Goal: Task Accomplishment & Management: Complete application form

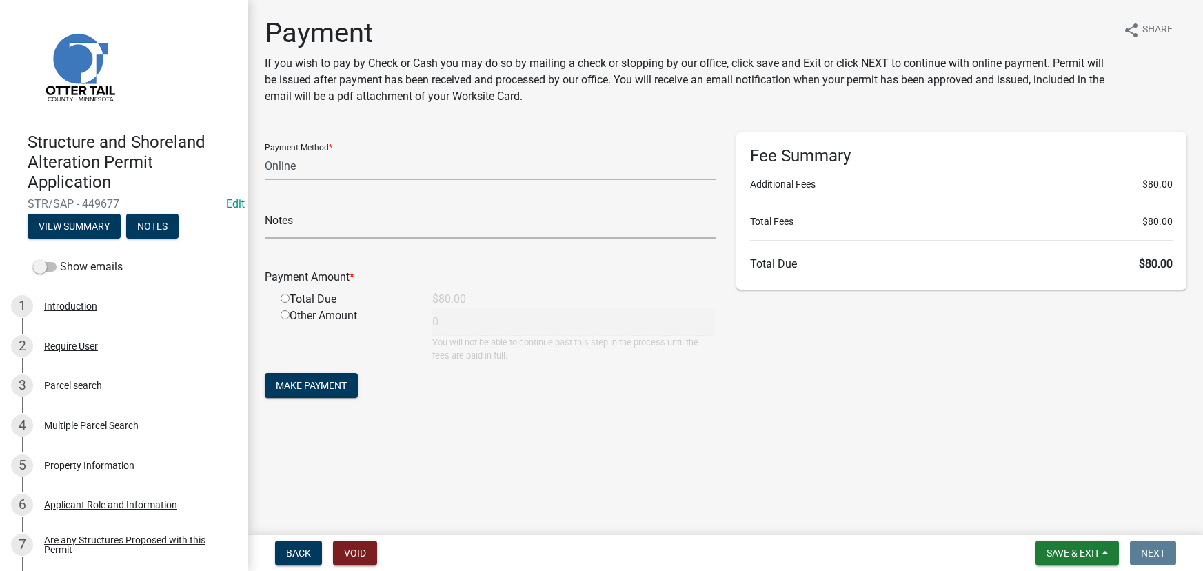
select select "3: 3"
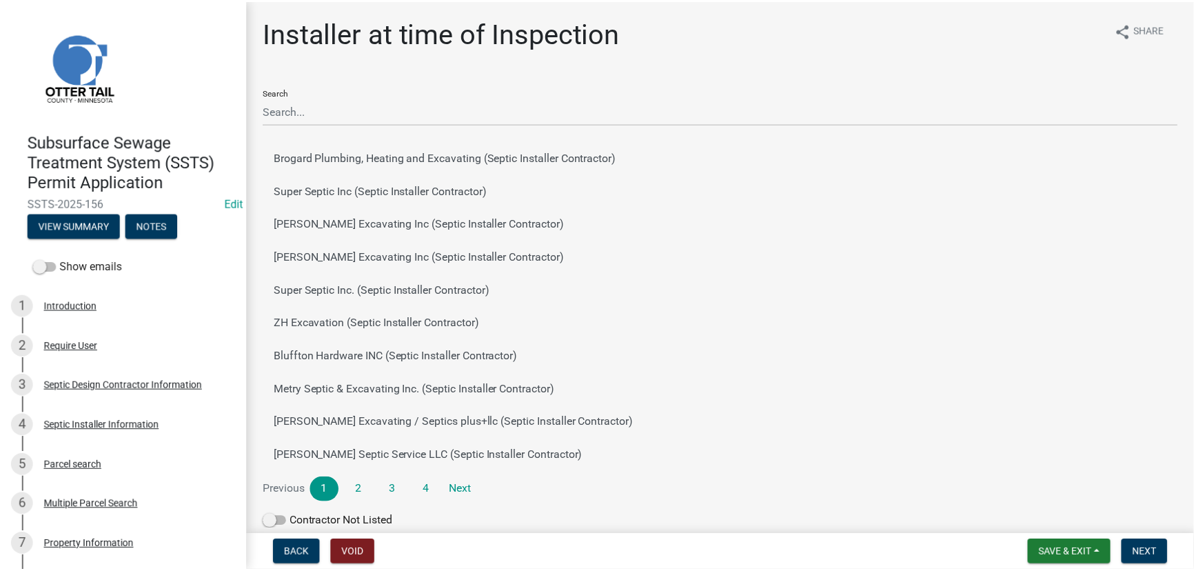
scroll to position [59, 0]
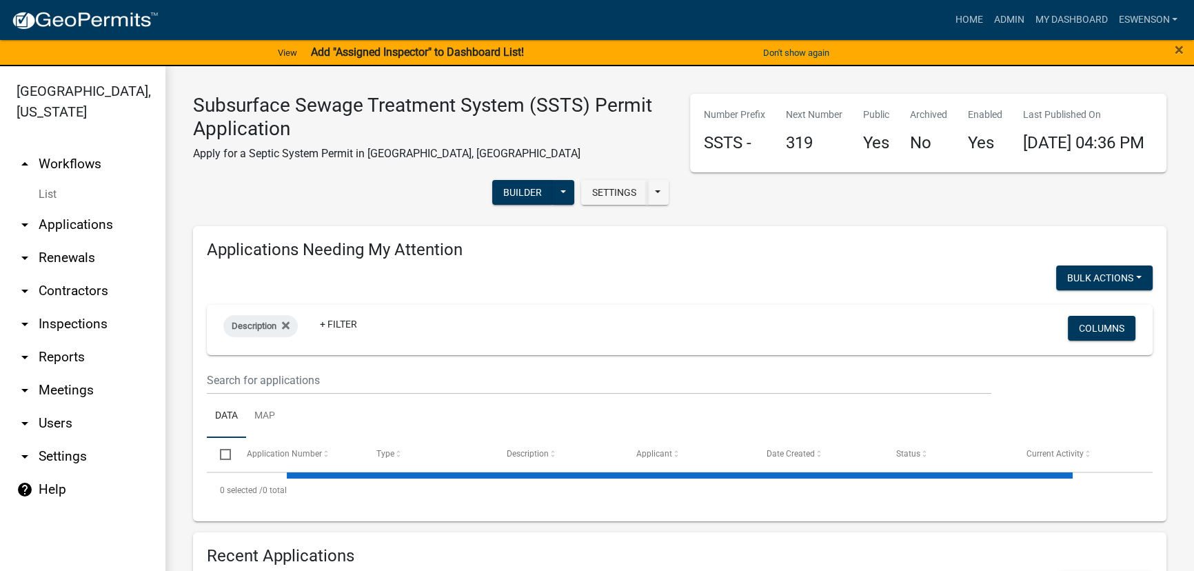
click at [78, 232] on link "arrow_drop_down Applications" at bounding box center [82, 224] width 165 height 33
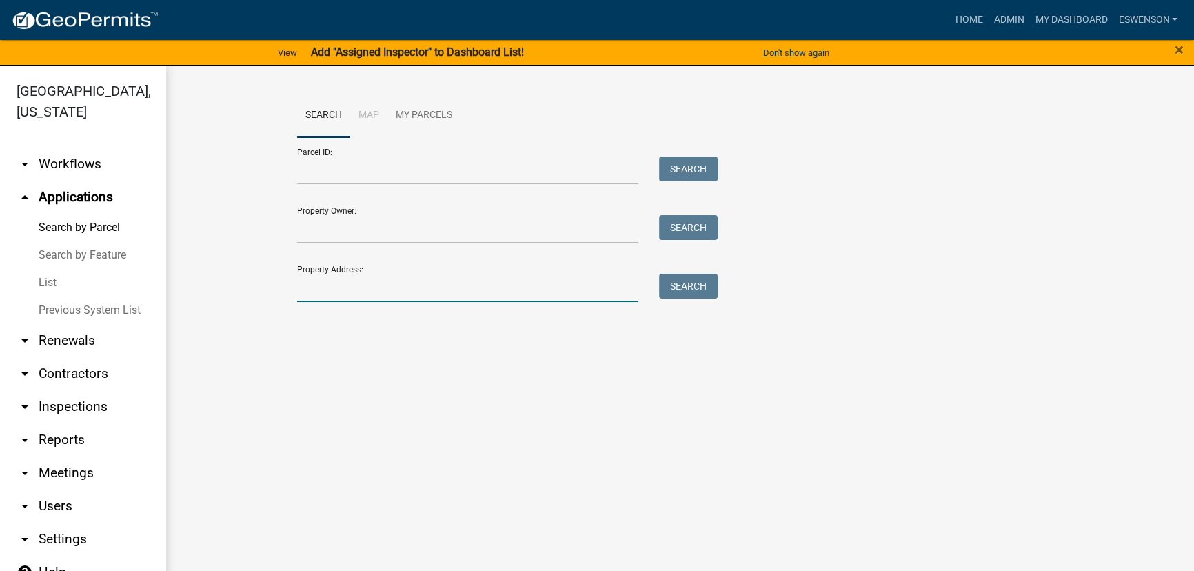
click at [351, 288] on input "Property Address:" at bounding box center [467, 288] width 341 height 28
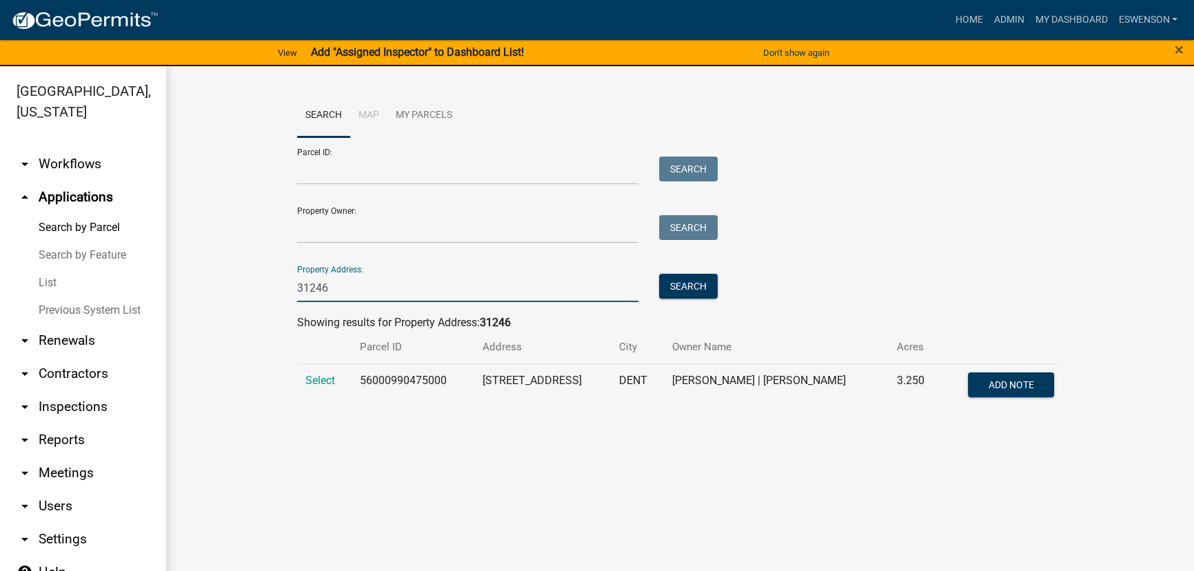
type input "31246"
click at [406, 386] on td "56000990475000" at bounding box center [412, 385] width 122 height 45
click at [407, 385] on td "56000990475000" at bounding box center [412, 385] width 122 height 45
copy td "56000990475000"
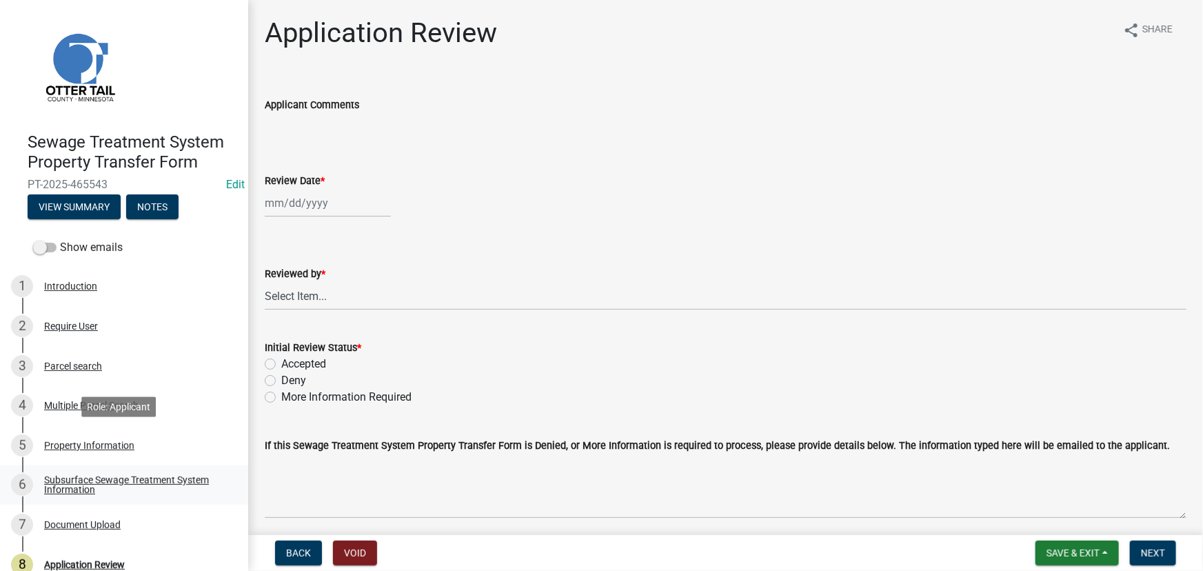
click at [154, 469] on link "6 Subsurface Sewage Treatment System Information" at bounding box center [124, 485] width 248 height 40
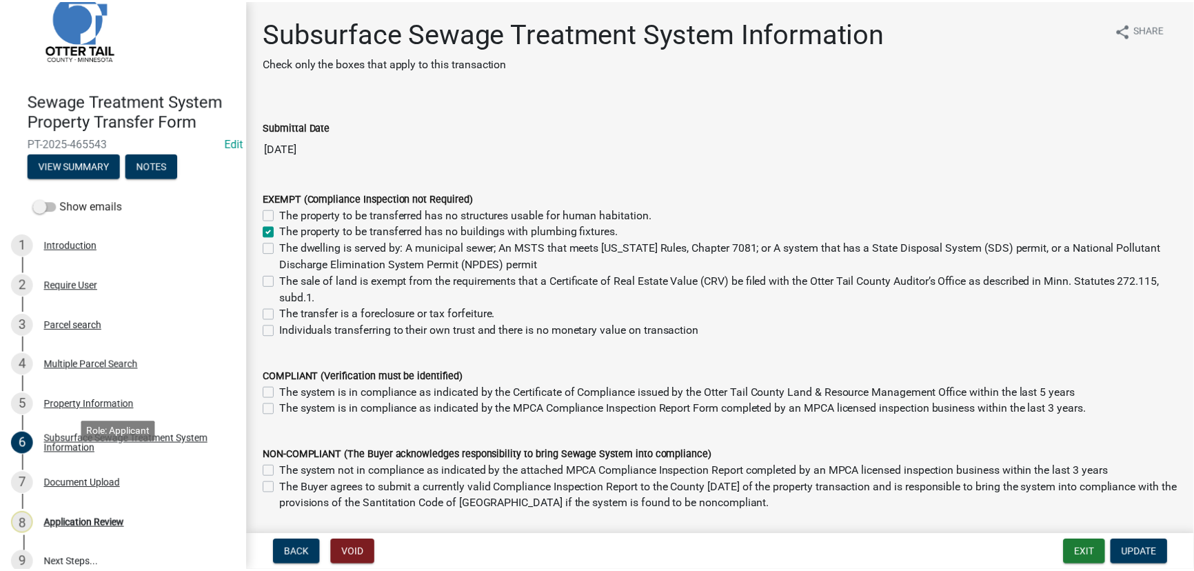
scroll to position [58, 0]
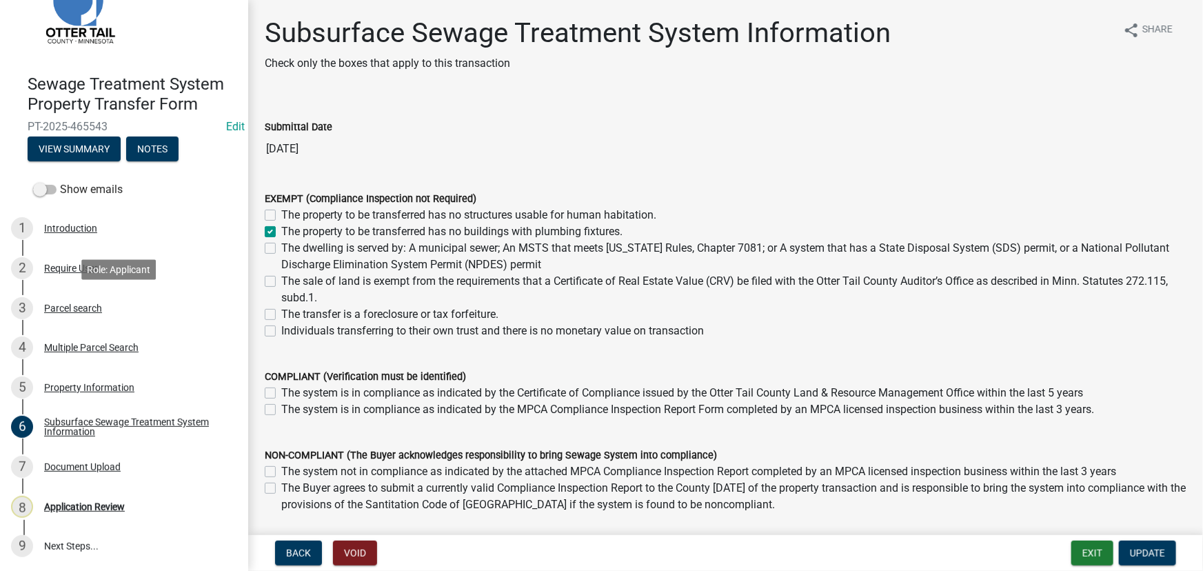
click at [83, 309] on div "Parcel search" at bounding box center [73, 308] width 58 height 10
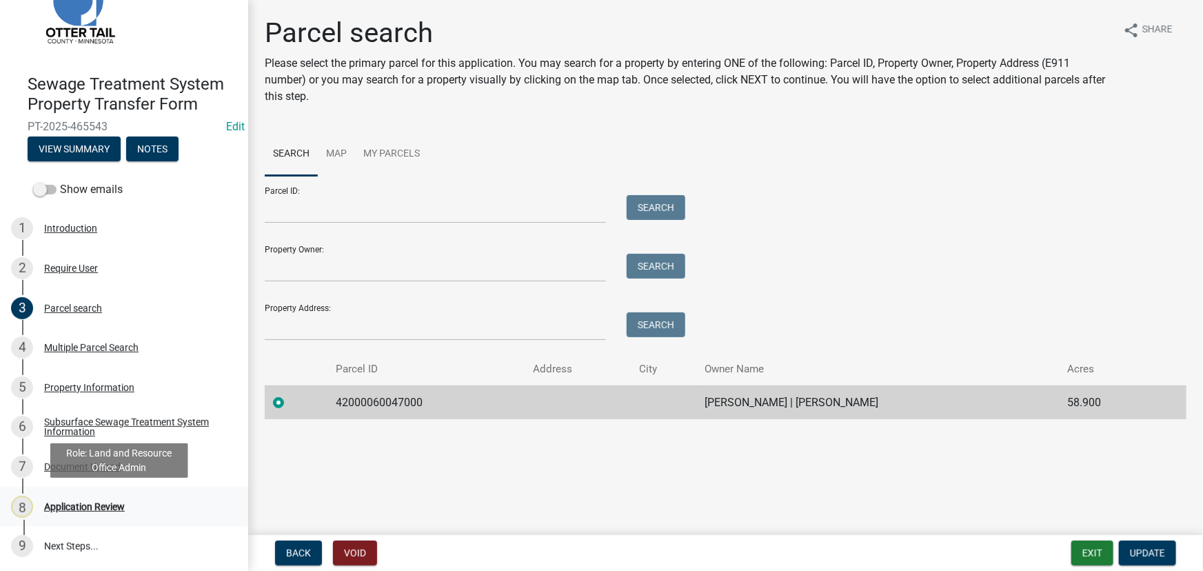
click at [93, 509] on div "Application Review" at bounding box center [84, 507] width 81 height 10
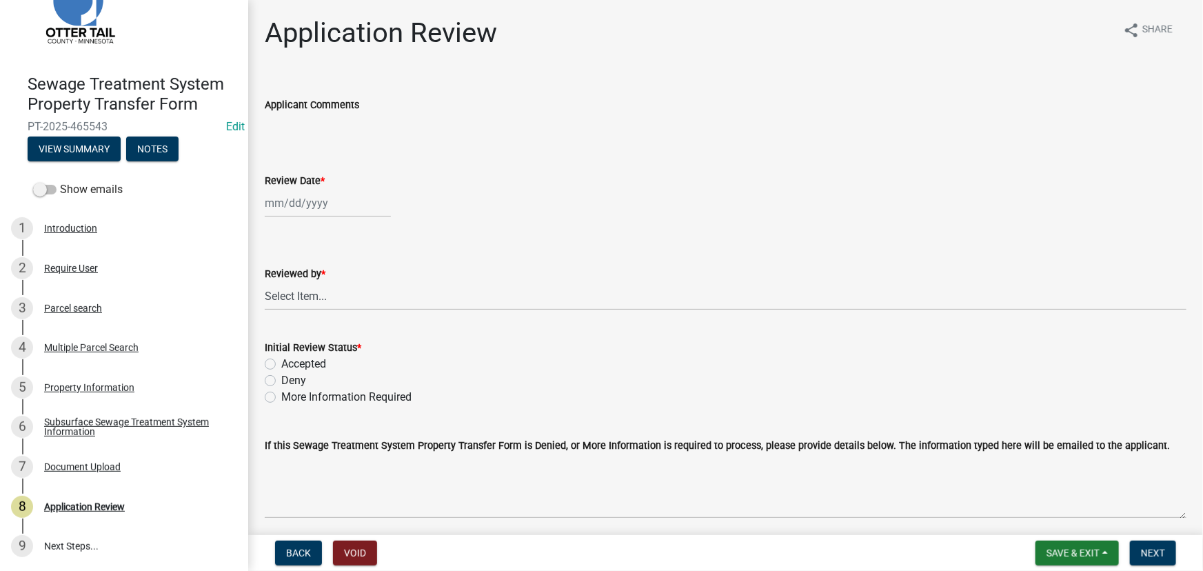
click at [311, 202] on div at bounding box center [328, 203] width 126 height 28
select select "8"
select select "2025"
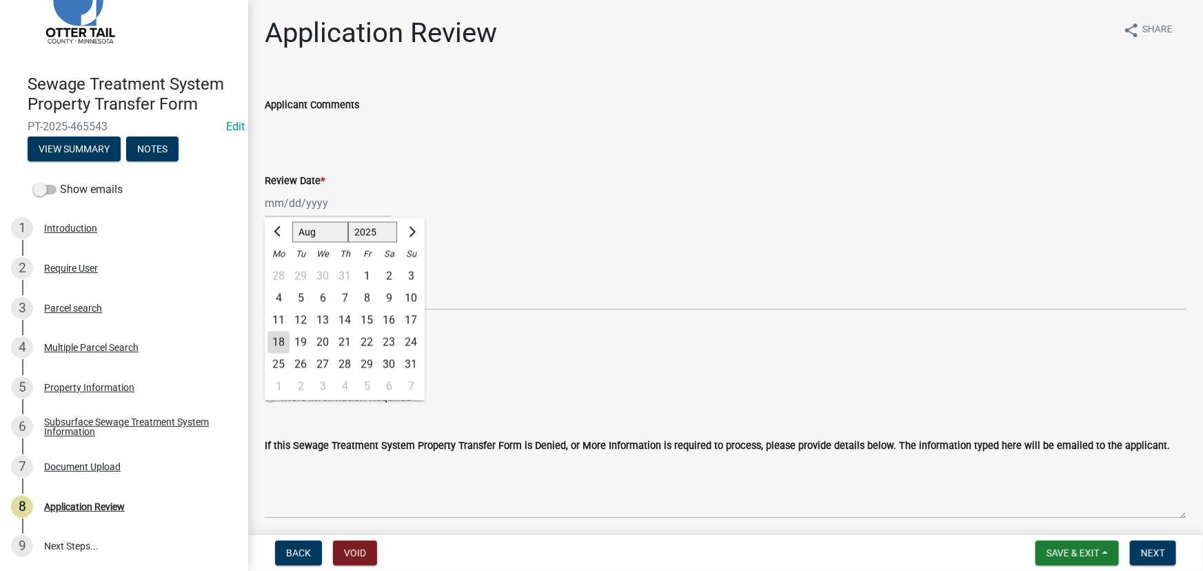
click at [275, 347] on div "18" at bounding box center [278, 342] width 22 height 22
type input "08/18/2025"
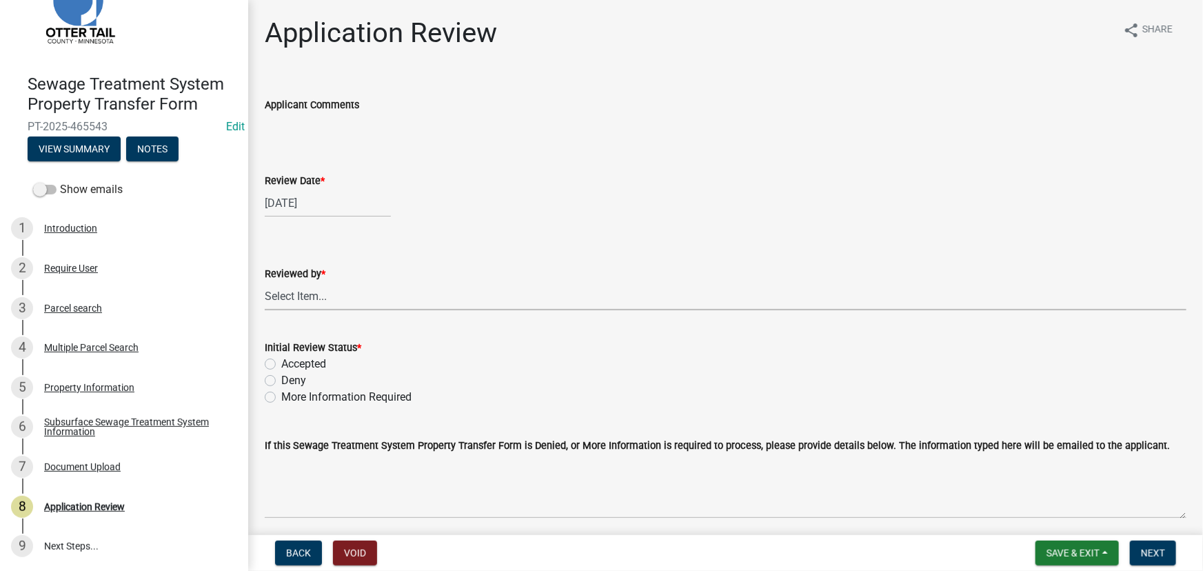
click at [271, 300] on select "Select Item... Alexis Newark Amy Busko Andrea Perales Brittany Tollefson Christ…" at bounding box center [725, 296] width 921 height 28
click at [265, 282] on select "Select Item... Alexis Newark Amy Busko Andrea Perales Brittany Tollefson Christ…" at bounding box center [725, 296] width 921 height 28
select select "190fd4c8-42ef-492b-a4a0-a0213555944c"
click at [294, 365] on label "Accepted" at bounding box center [303, 364] width 45 height 17
click at [290, 365] on input "Accepted" at bounding box center [285, 360] width 9 height 9
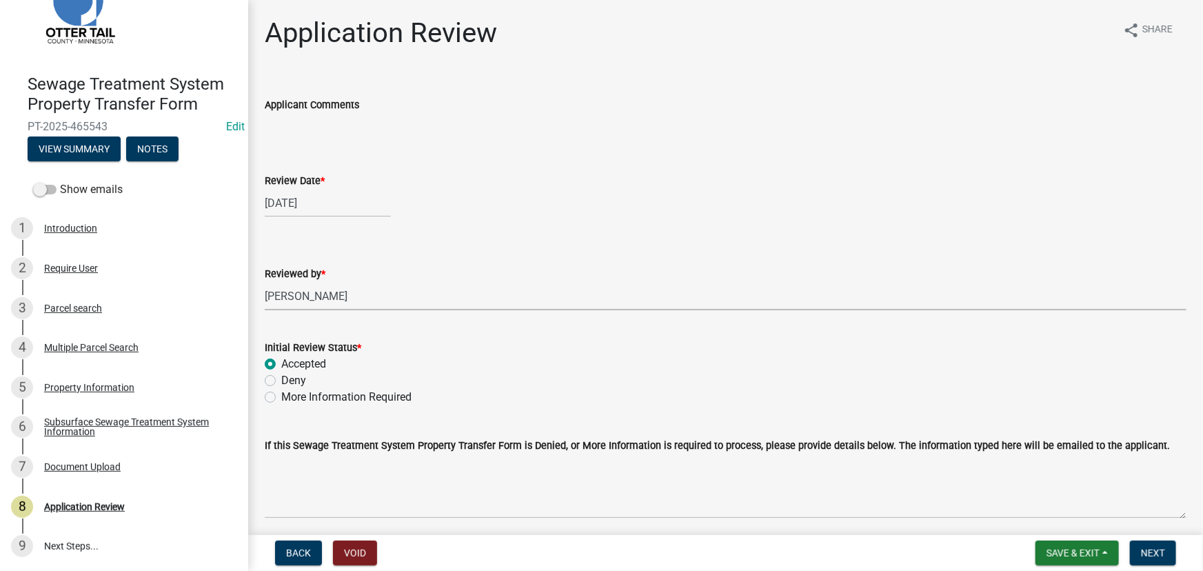
radio input "true"
click at [1137, 547] on button "Next" at bounding box center [1152, 552] width 46 height 25
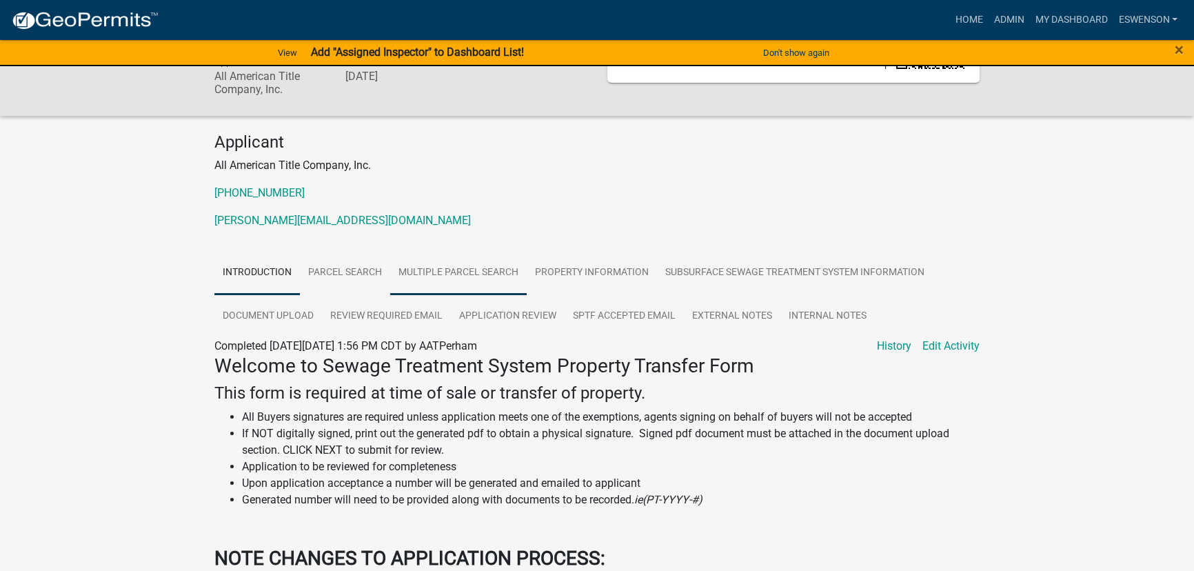
scroll to position [360, 0]
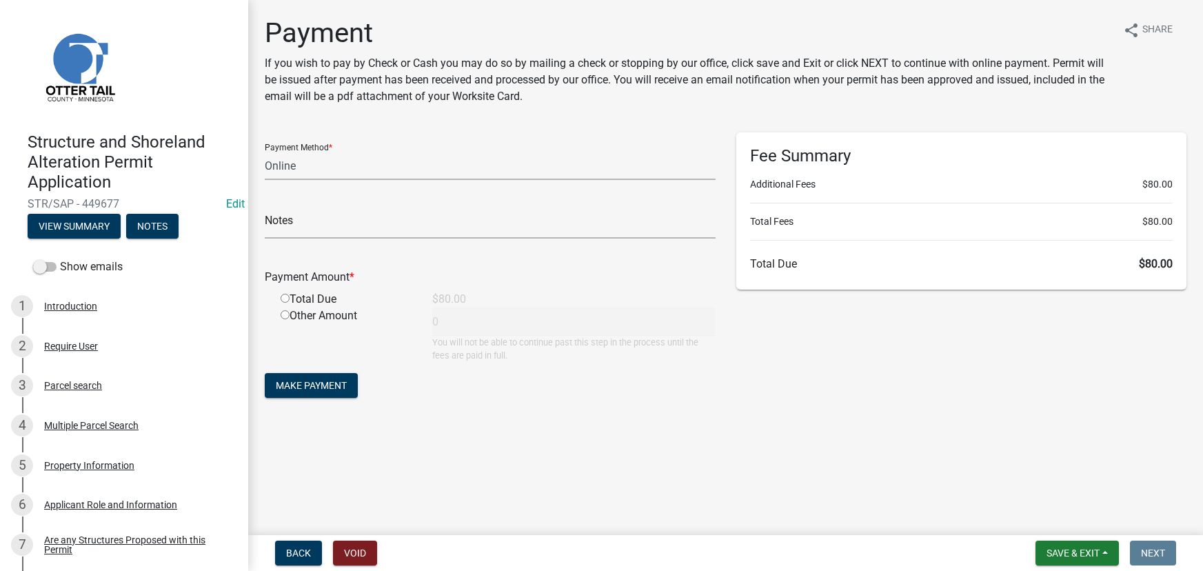
select select "3: 3"
